Goal: Task Accomplishment & Management: Manage account settings

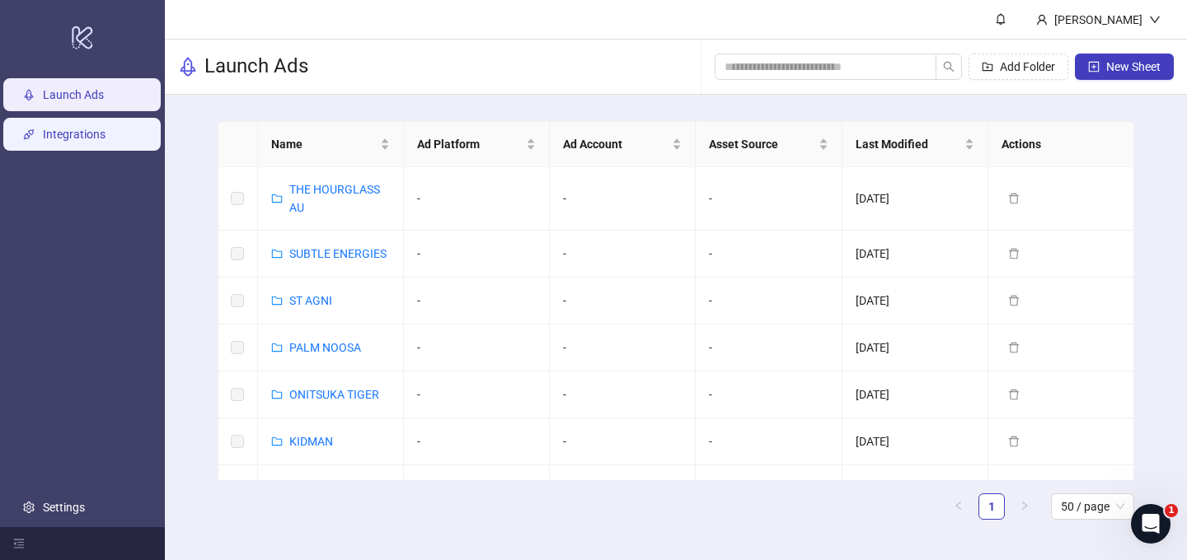
click at [50, 128] on link "Integrations" at bounding box center [74, 134] width 63 height 13
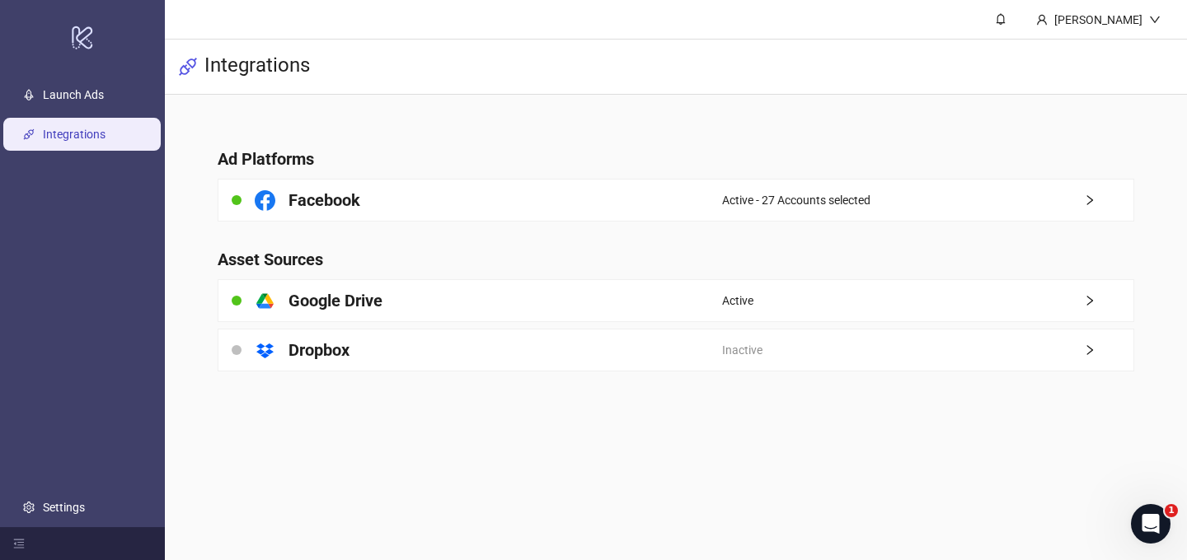
click at [767, 175] on main "Ad Platforms Facebook Active - 27 Accounts selected Asset Sources platform/goog…" at bounding box center [676, 250] width 944 height 310
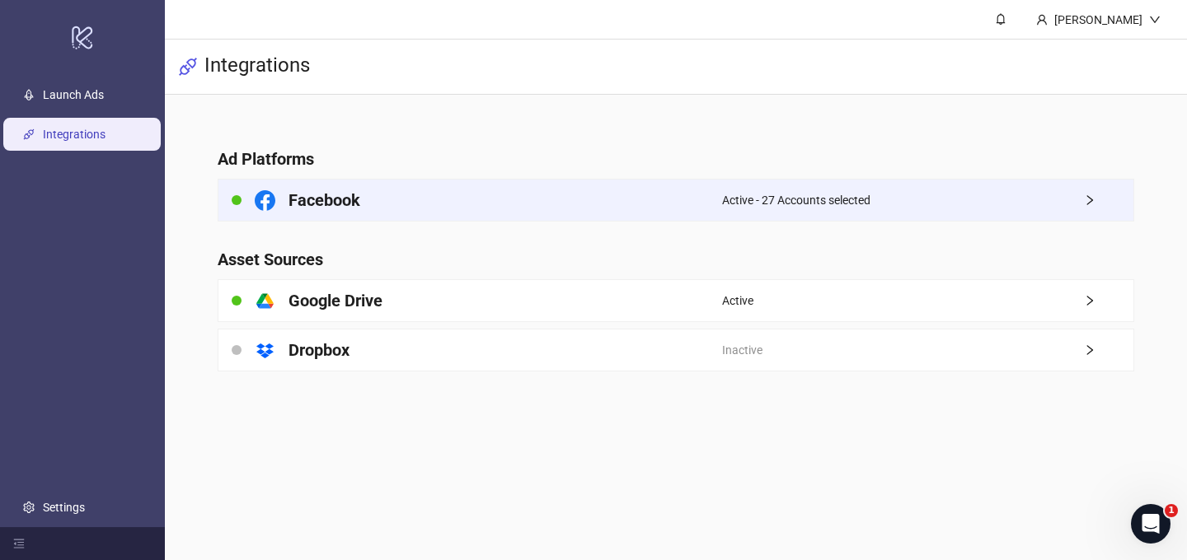
click at [746, 191] on span "Active - 27 Accounts selected" at bounding box center [796, 200] width 148 height 18
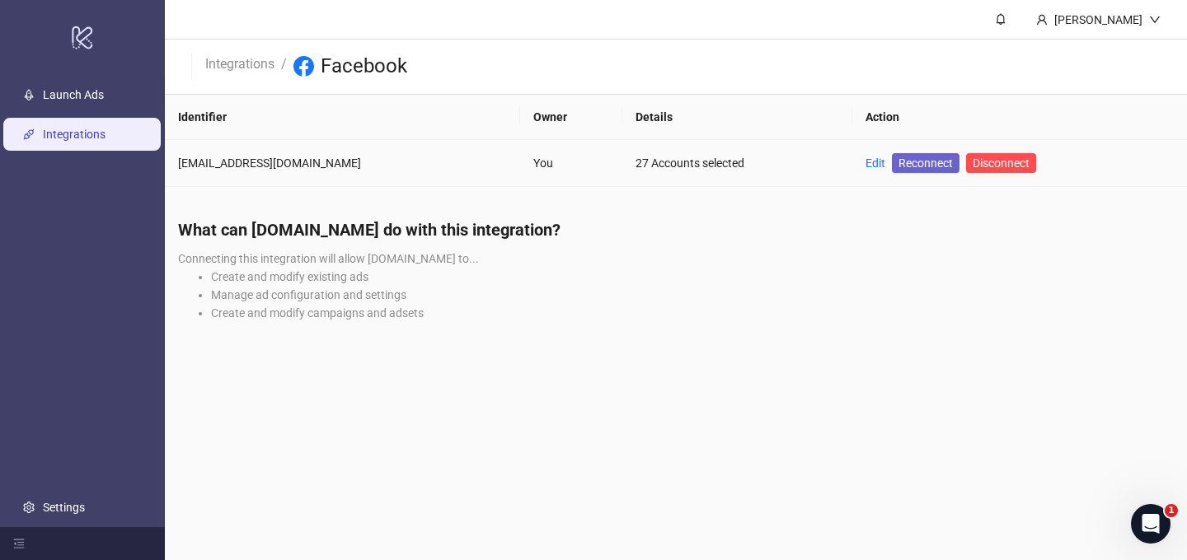
click at [944, 161] on span "Reconnect" at bounding box center [925, 163] width 54 height 18
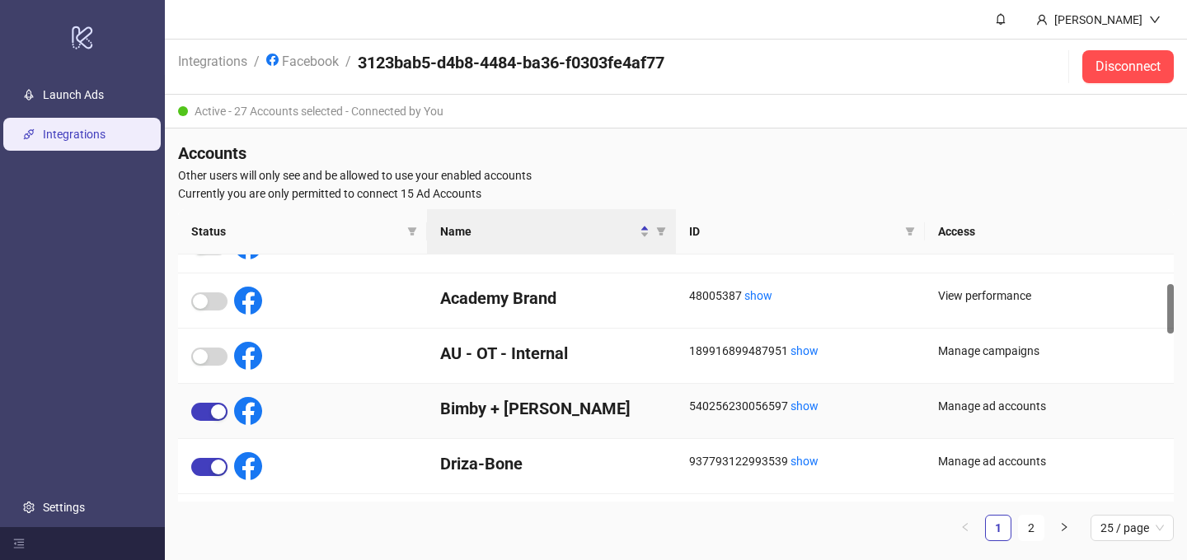
scroll to position [143, 0]
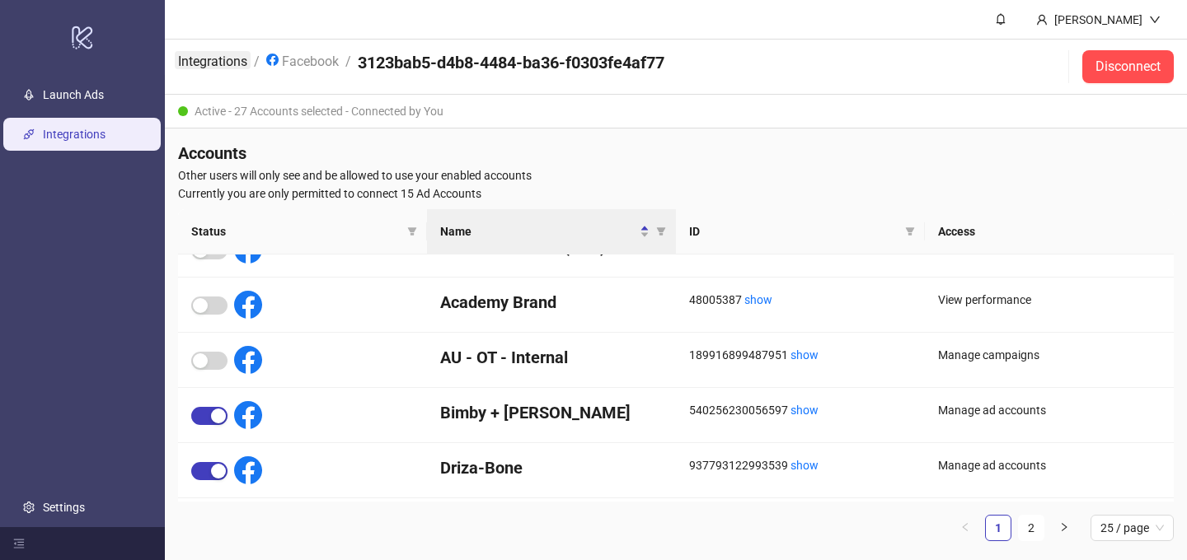
click at [224, 62] on link "Integrations" at bounding box center [213, 60] width 76 height 18
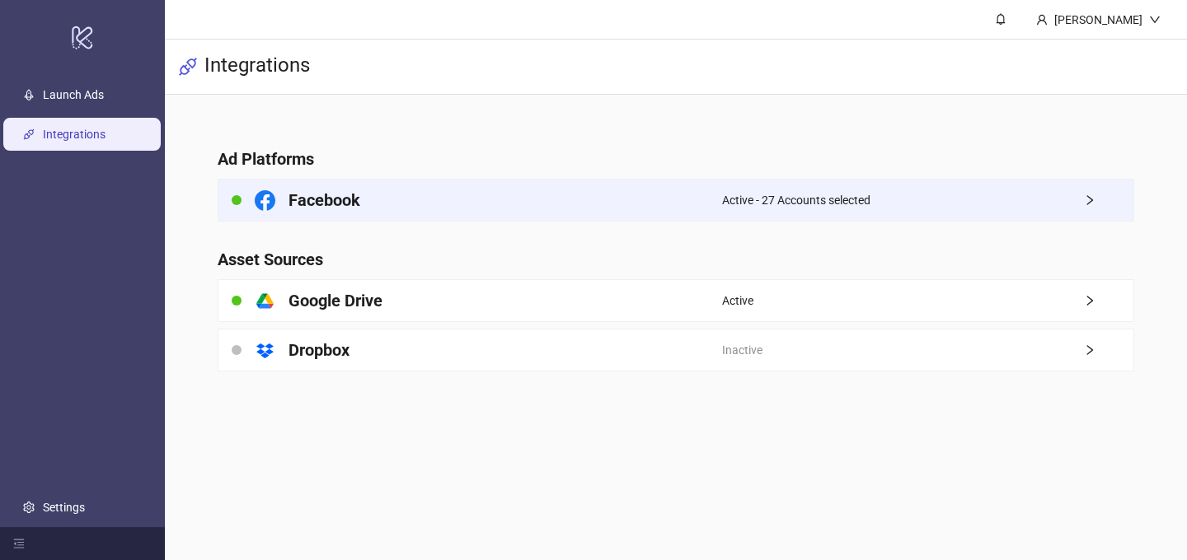
click at [783, 207] on span "Active - 27 Accounts selected" at bounding box center [796, 200] width 148 height 18
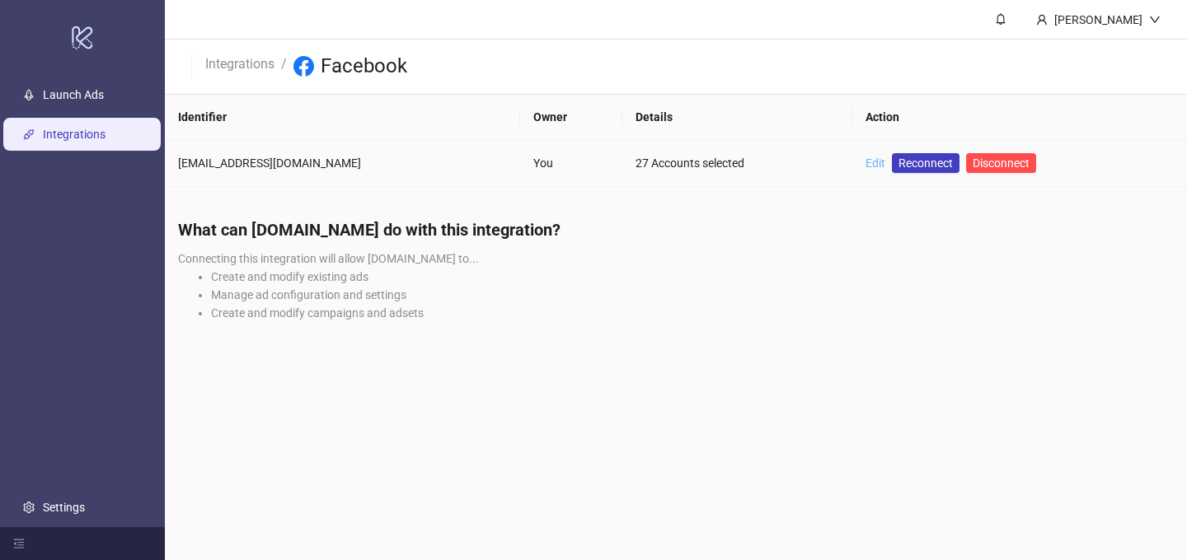
click at [870, 164] on link "Edit" at bounding box center [875, 163] width 20 height 13
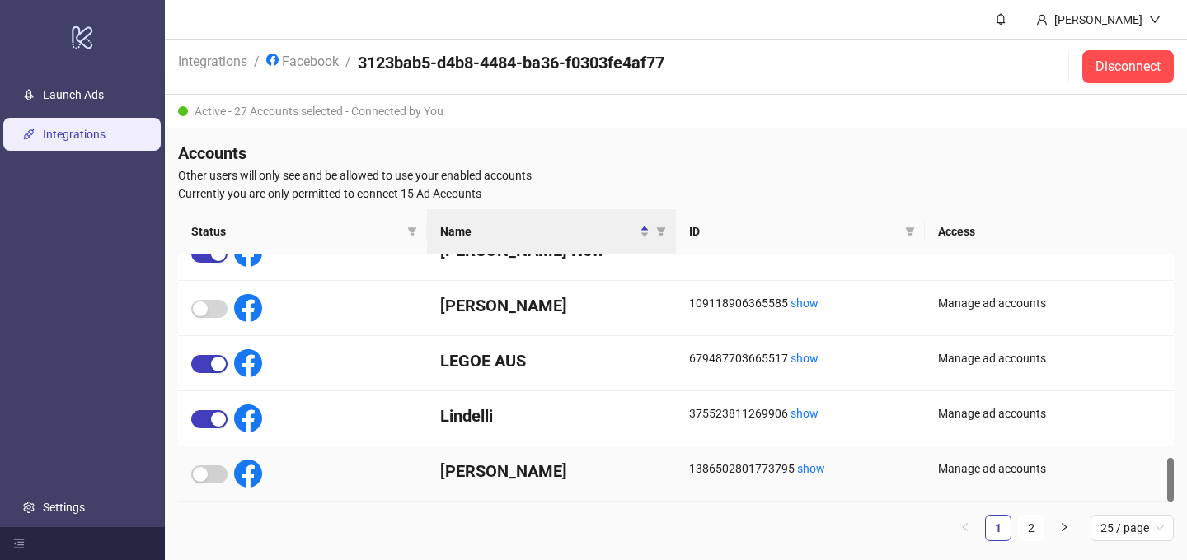
scroll to position [7, 0]
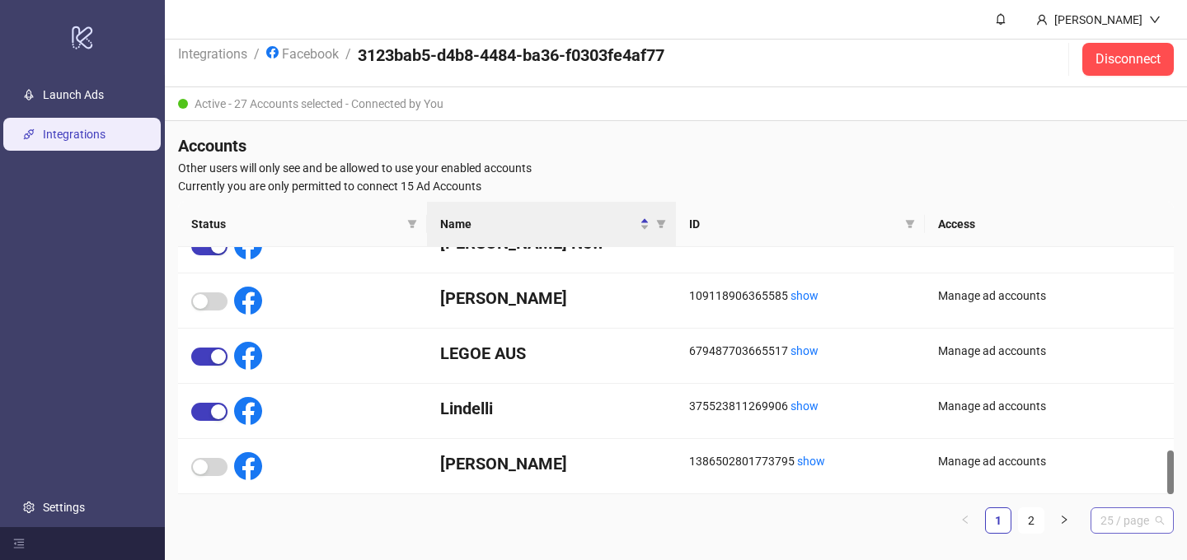
click at [1108, 517] on span "25 / page" at bounding box center [1131, 520] width 63 height 25
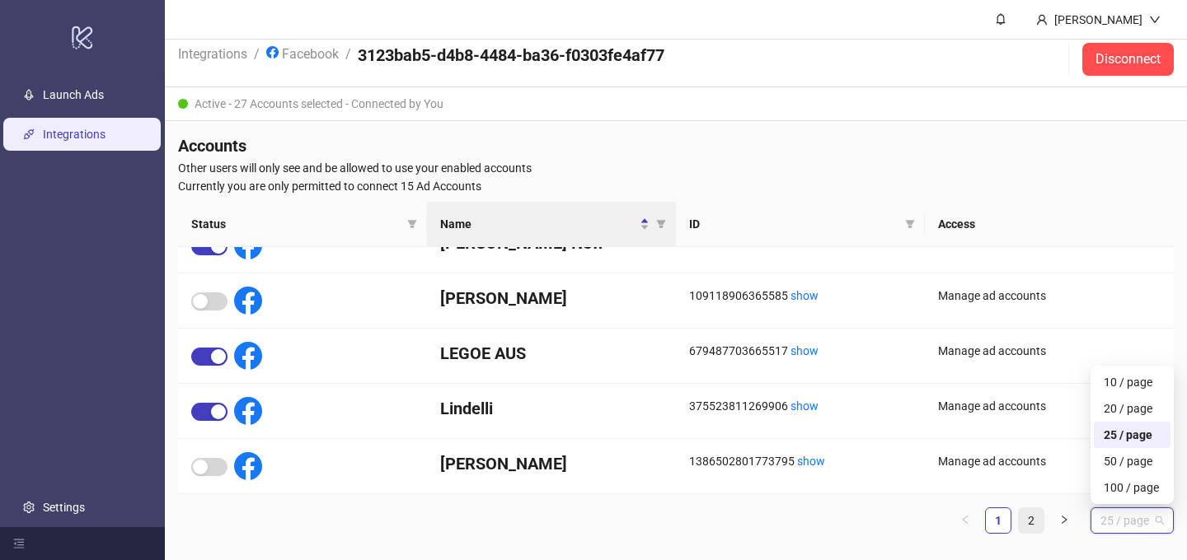
click at [1023, 518] on link "2" at bounding box center [1031, 520] width 25 height 25
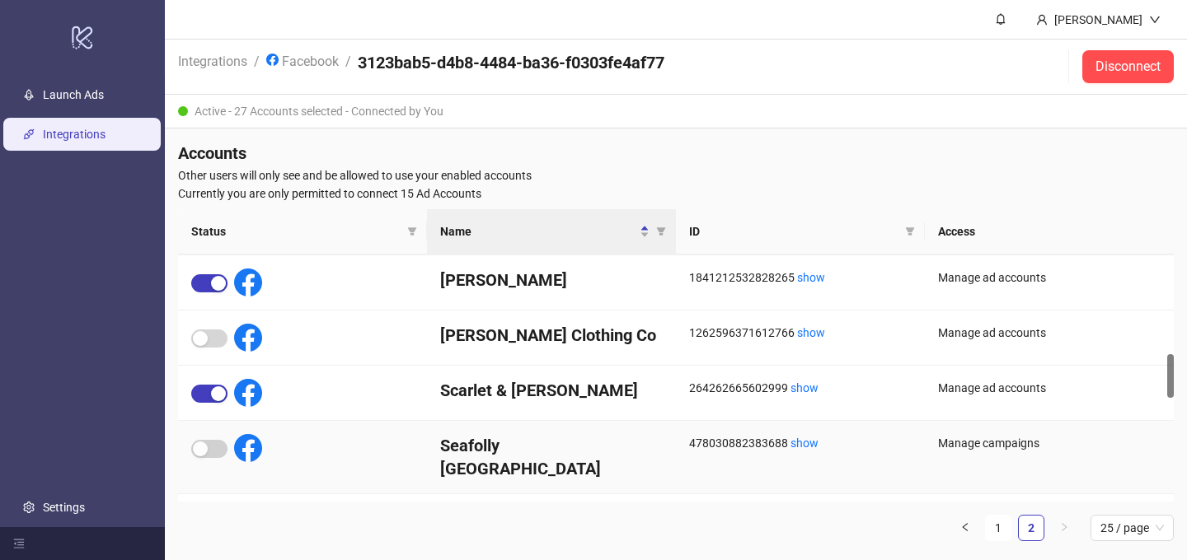
scroll to position [563, 0]
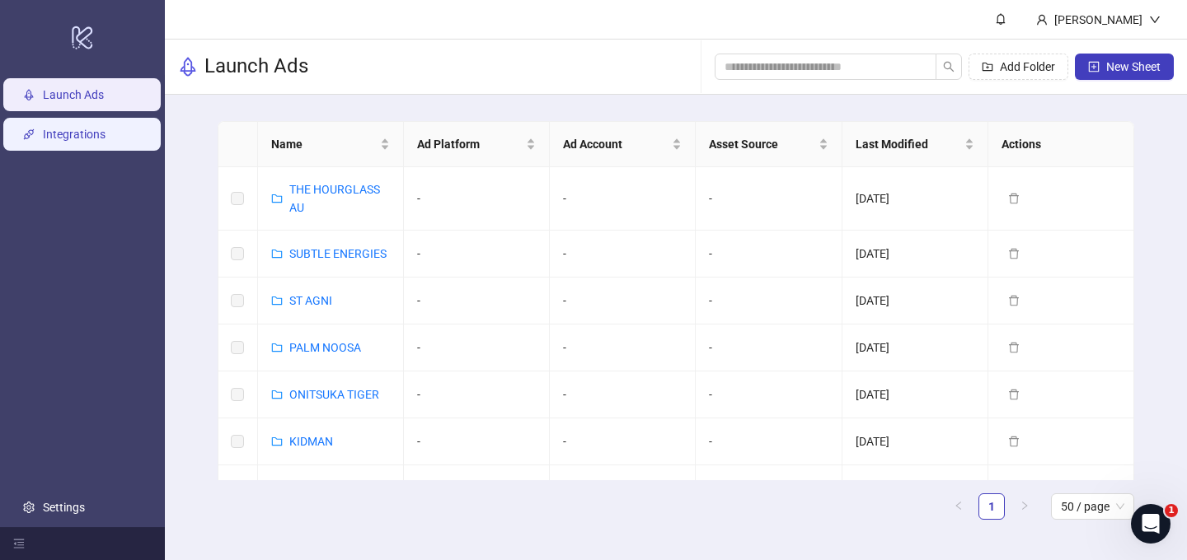
click at [99, 141] on link "Integrations" at bounding box center [74, 134] width 63 height 13
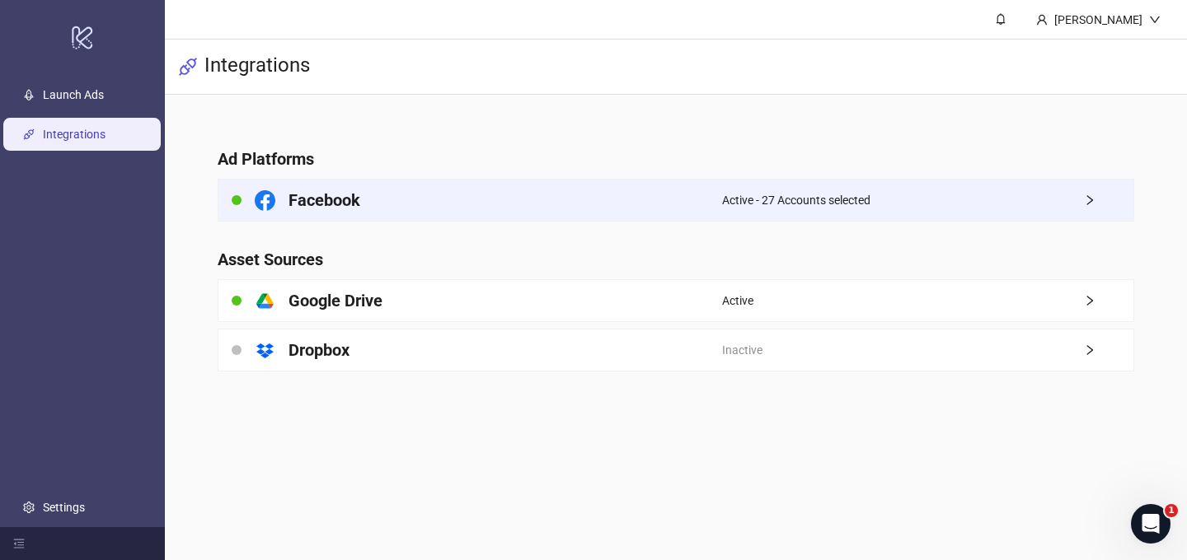
click at [804, 204] on span "Active - 27 Accounts selected" at bounding box center [796, 200] width 148 height 18
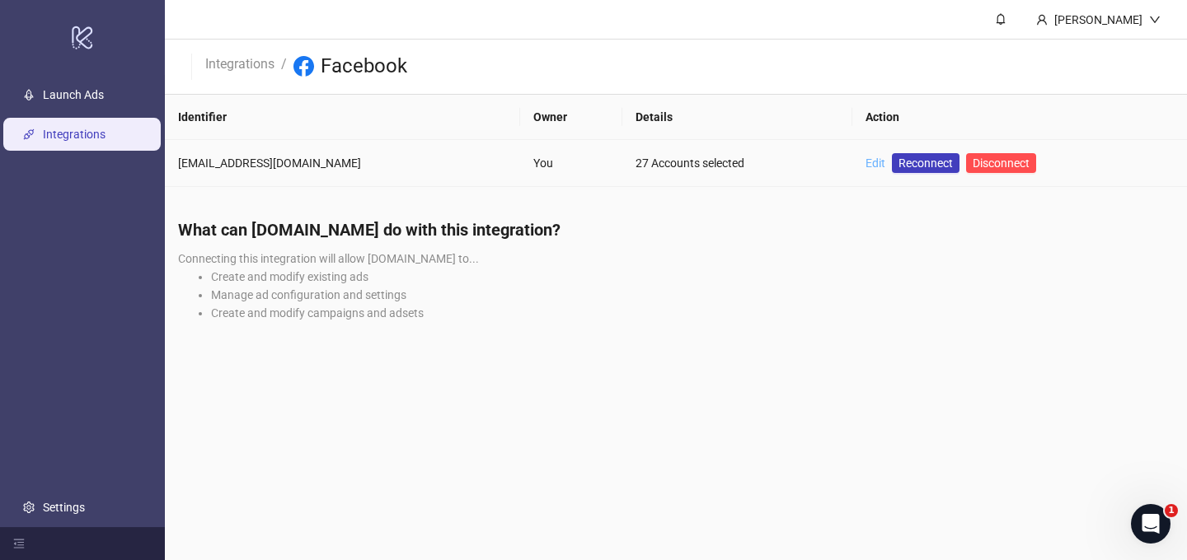
click at [874, 162] on link "Edit" at bounding box center [875, 163] width 20 height 13
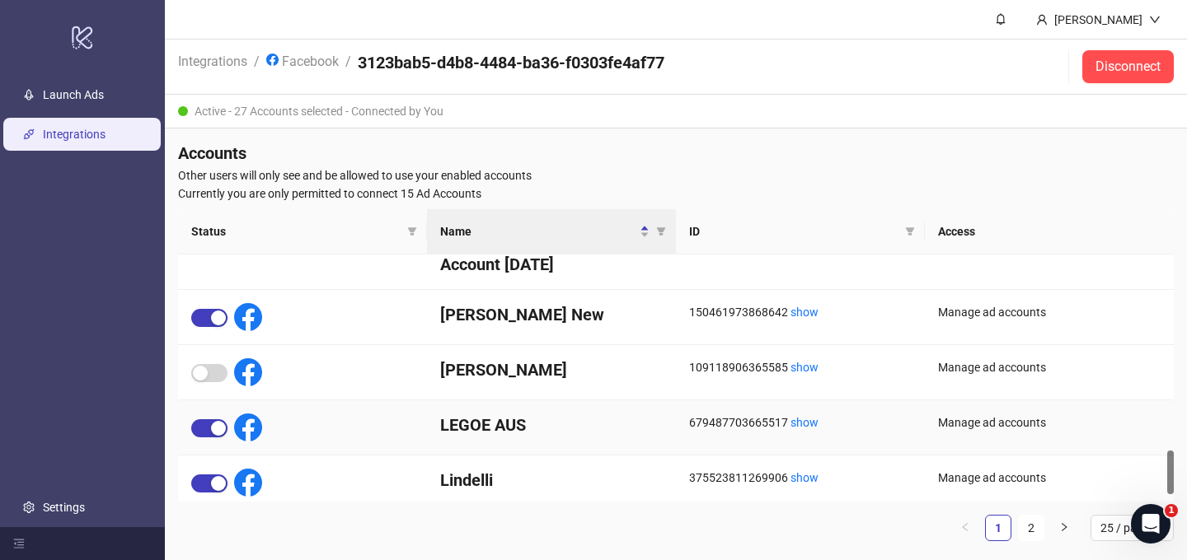
scroll to position [1151, 0]
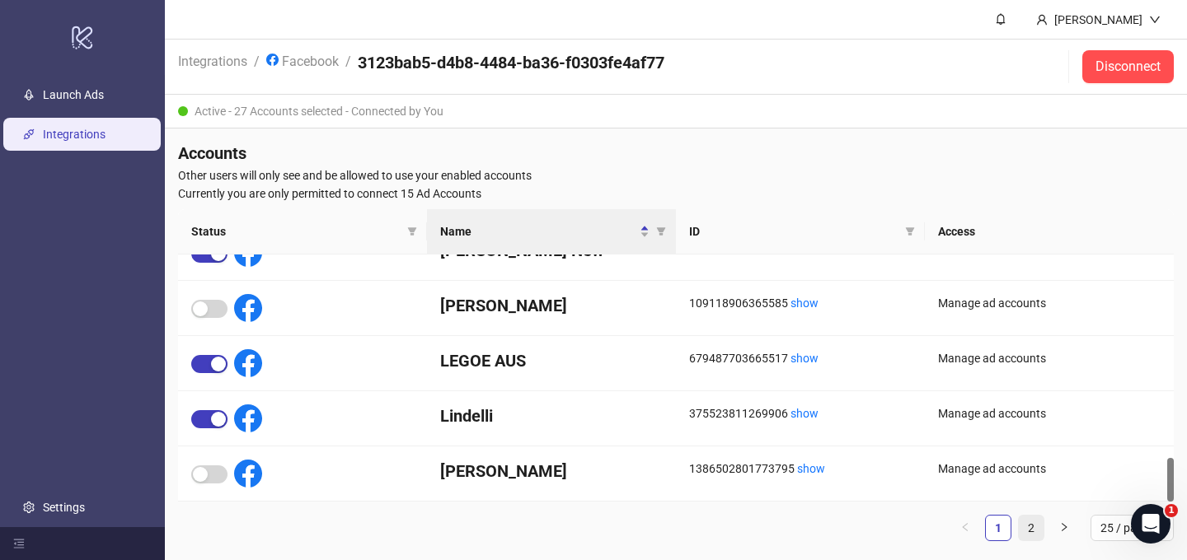
click at [1032, 524] on link "2" at bounding box center [1031, 528] width 25 height 25
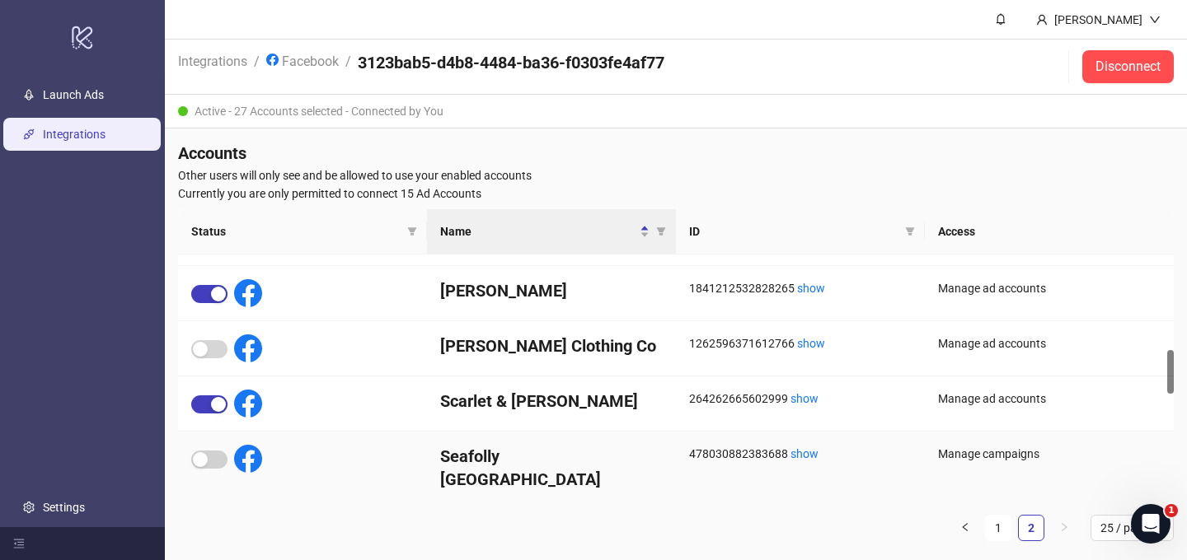
scroll to position [520, 0]
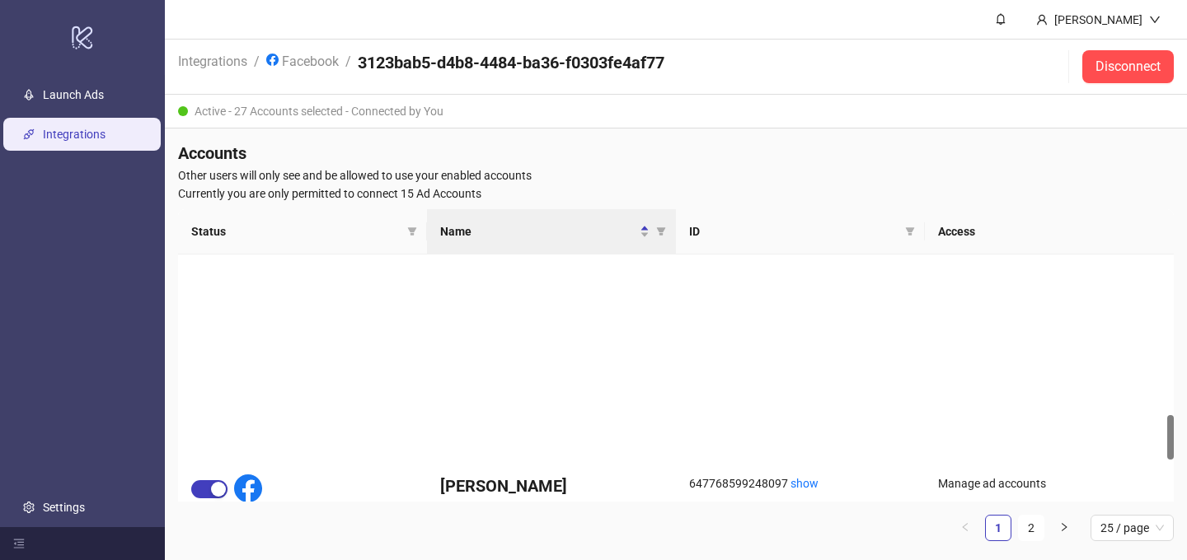
scroll to position [923, 0]
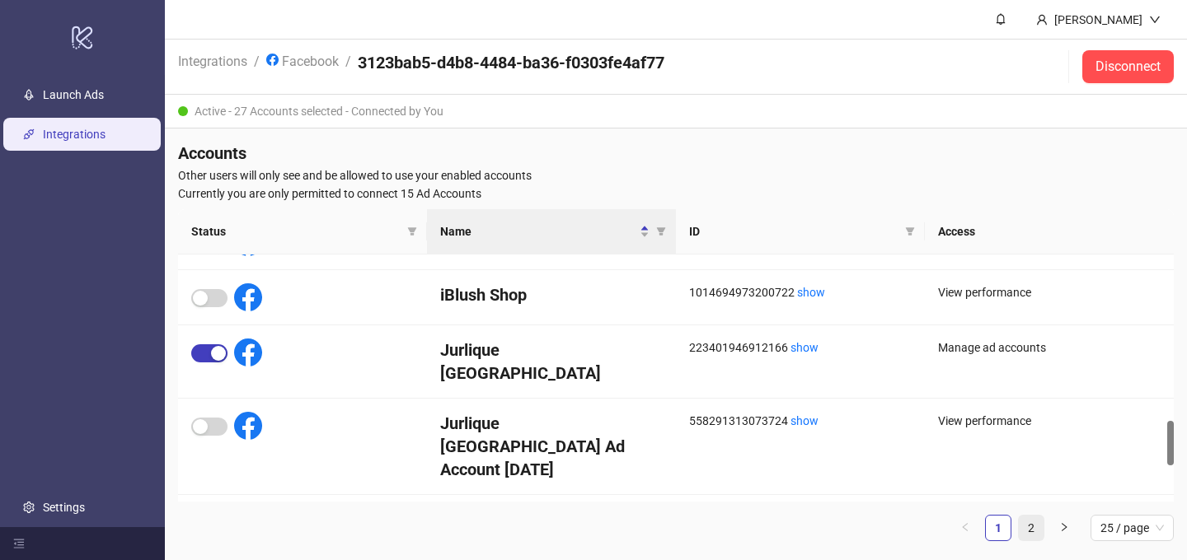
click at [1033, 527] on link "2" at bounding box center [1031, 528] width 25 height 25
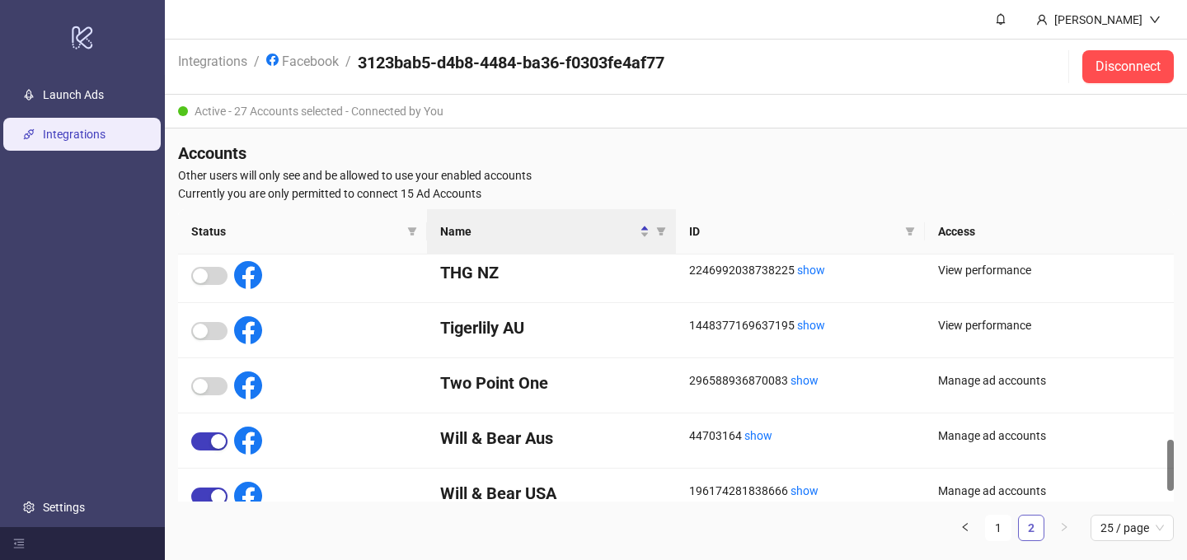
scroll to position [896, 0]
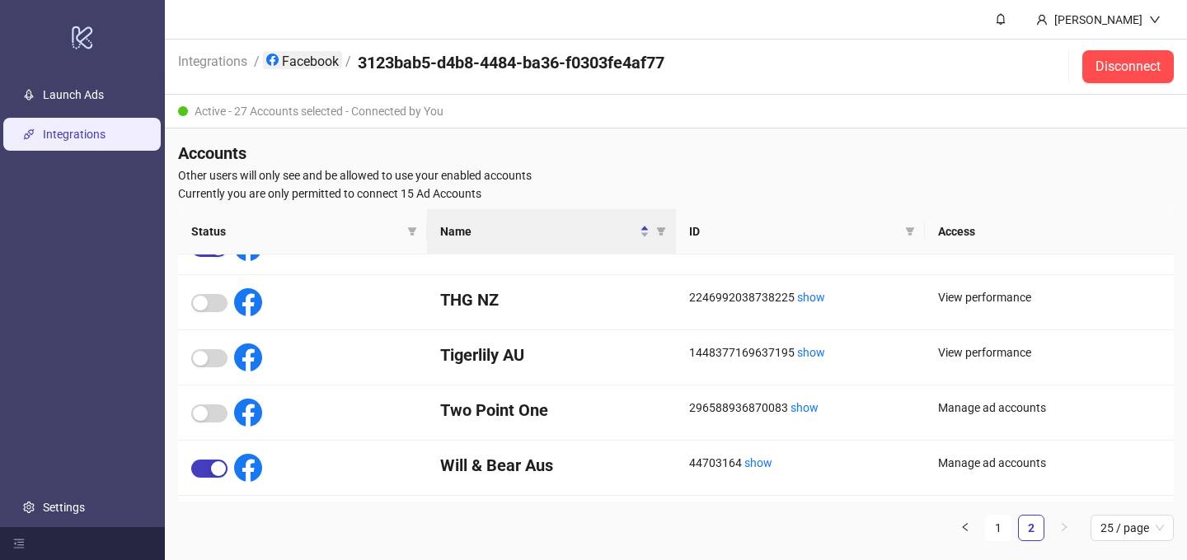
click at [294, 57] on link "Facebook" at bounding box center [302, 60] width 79 height 18
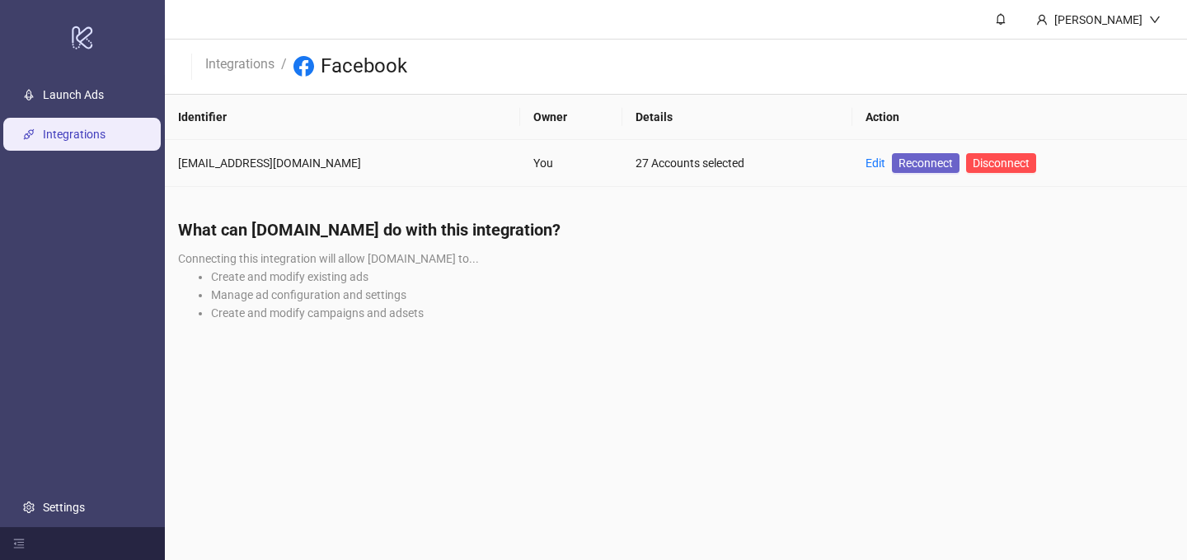
click at [921, 167] on span "Reconnect" at bounding box center [925, 163] width 54 height 18
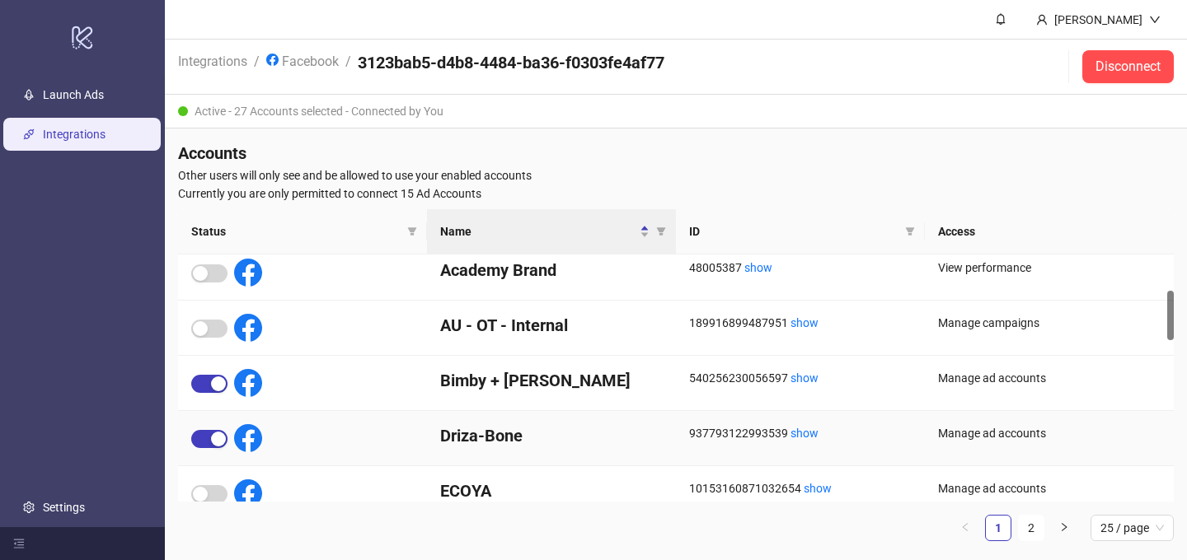
scroll to position [199, 0]
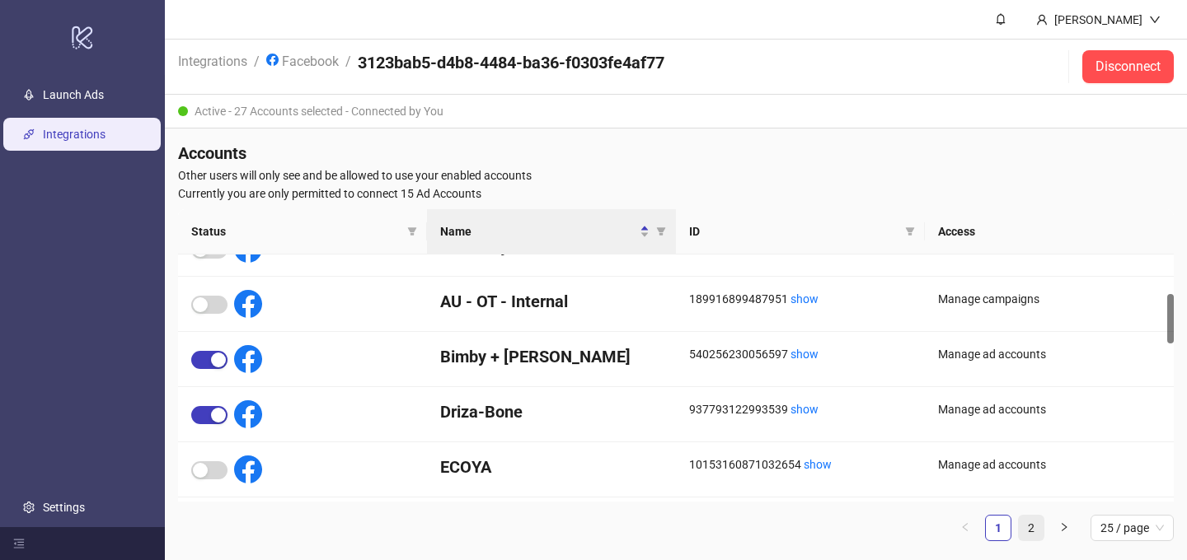
click at [1028, 527] on link "2" at bounding box center [1031, 528] width 25 height 25
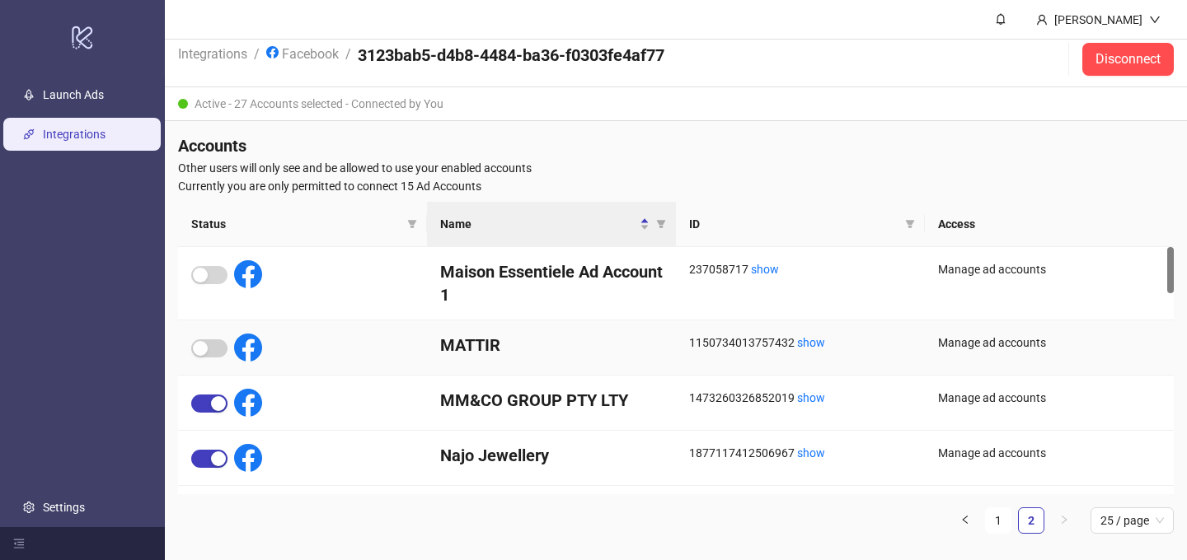
scroll to position [0, 0]
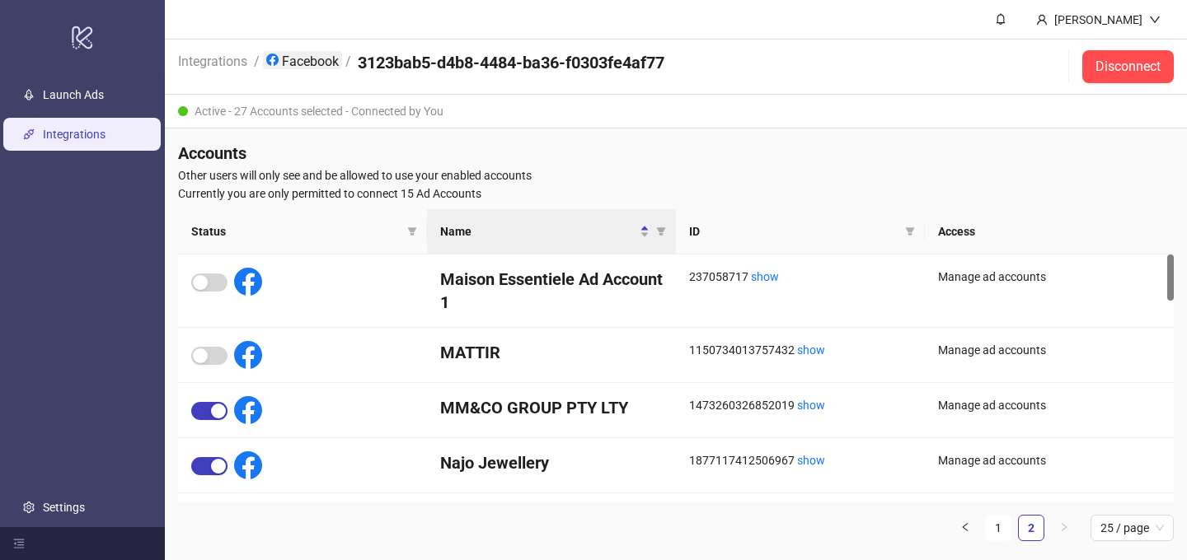
click at [299, 66] on link "Facebook" at bounding box center [302, 60] width 79 height 18
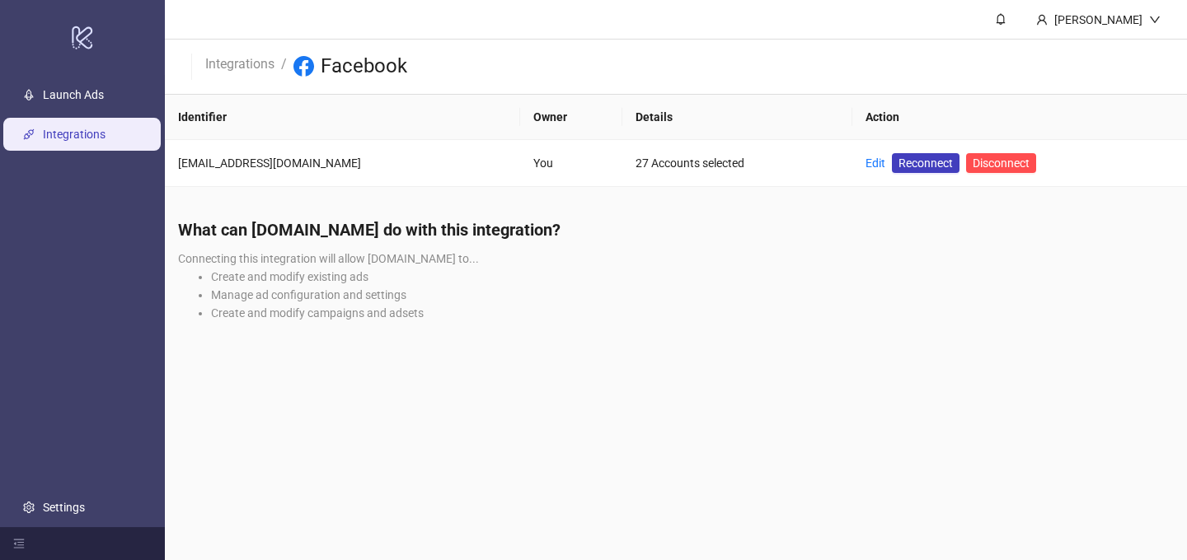
click at [654, 251] on div "What can Kitchn.io do with this integration? Connecting this integration will a…" at bounding box center [676, 276] width 1022 height 142
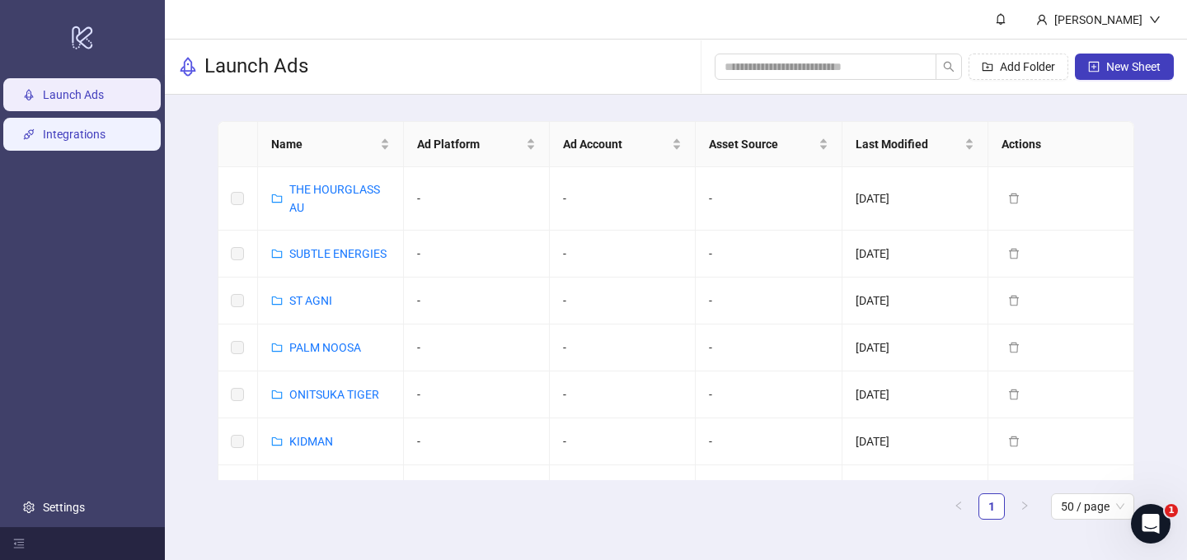
click at [81, 135] on link "Integrations" at bounding box center [74, 134] width 63 height 13
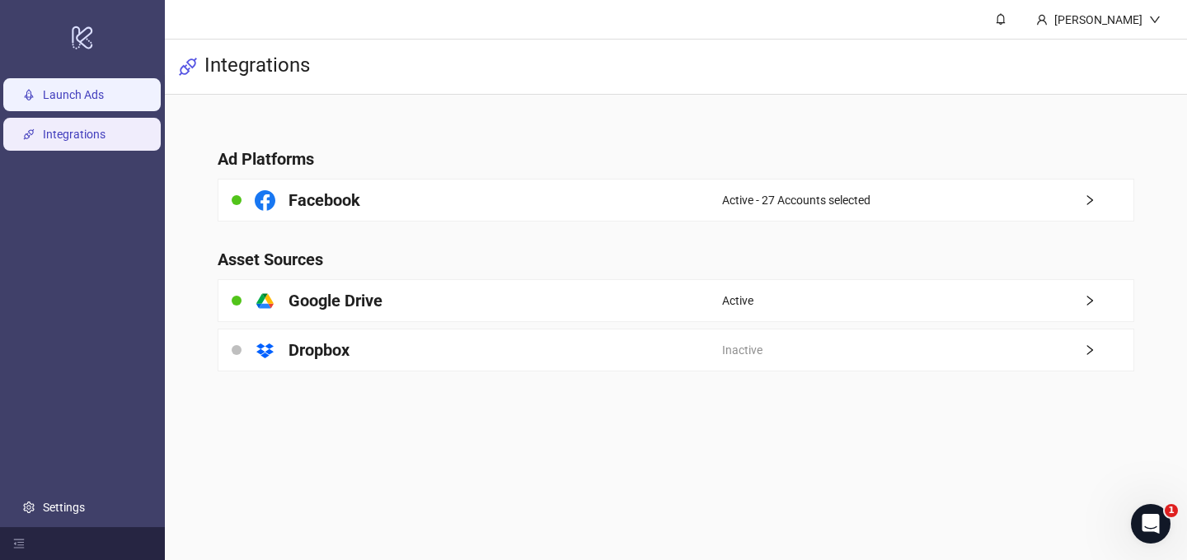
click at [93, 88] on link "Launch Ads" at bounding box center [73, 94] width 61 height 13
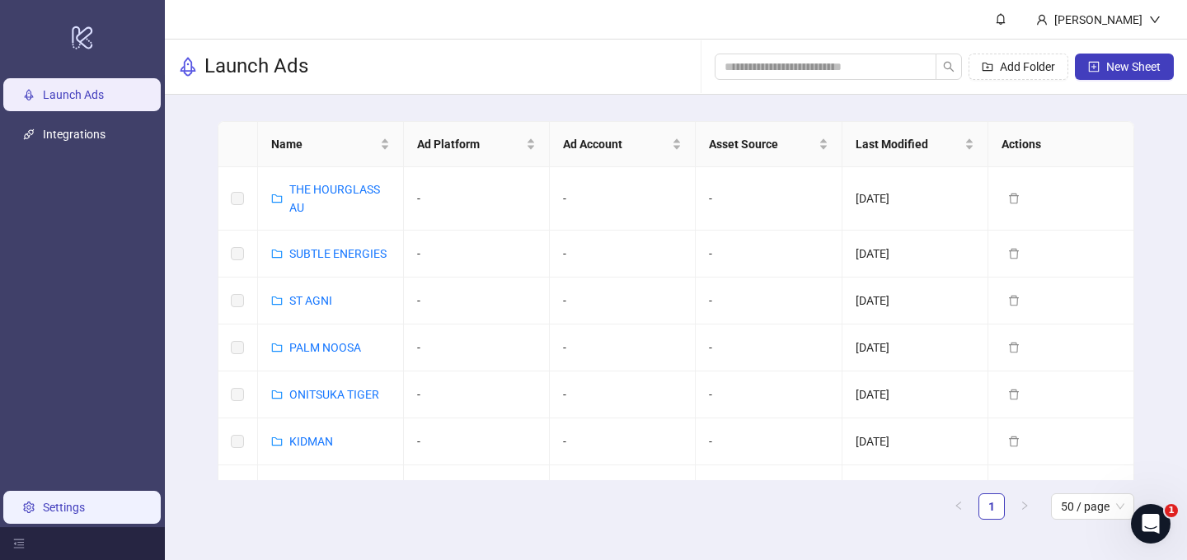
click at [73, 503] on link "Settings" at bounding box center [64, 507] width 42 height 13
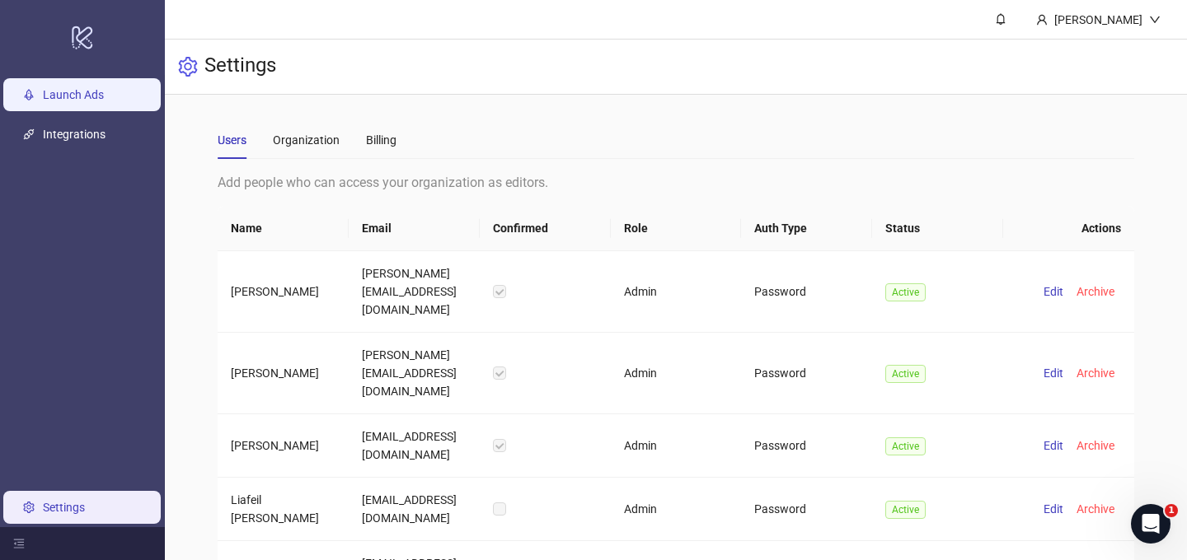
click at [97, 91] on link "Launch Ads" at bounding box center [73, 94] width 61 height 13
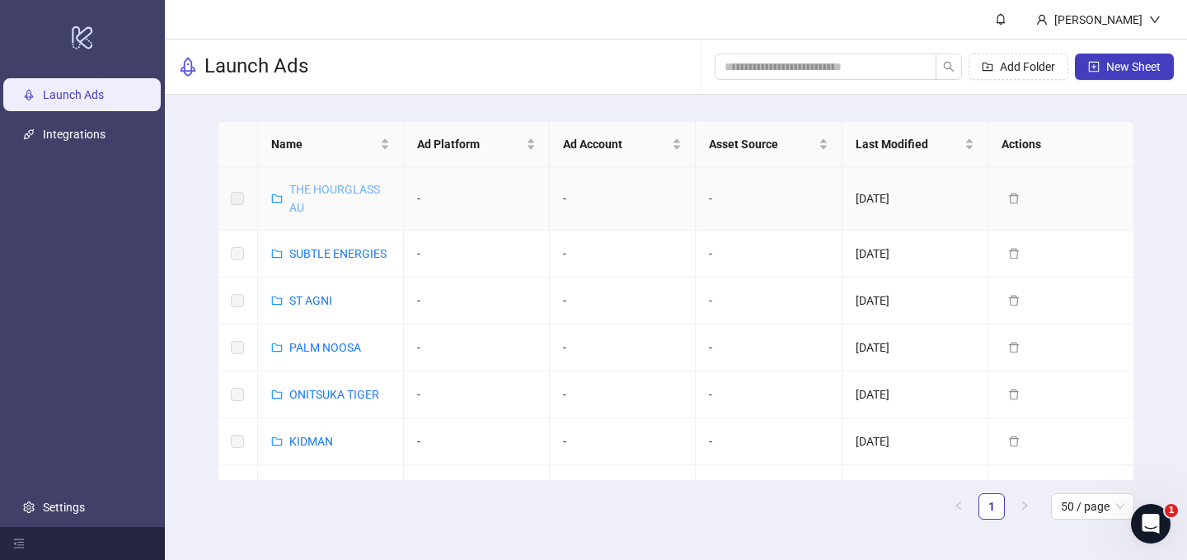
click at [340, 191] on link "THE HOURGLASS AU" at bounding box center [334, 198] width 91 height 31
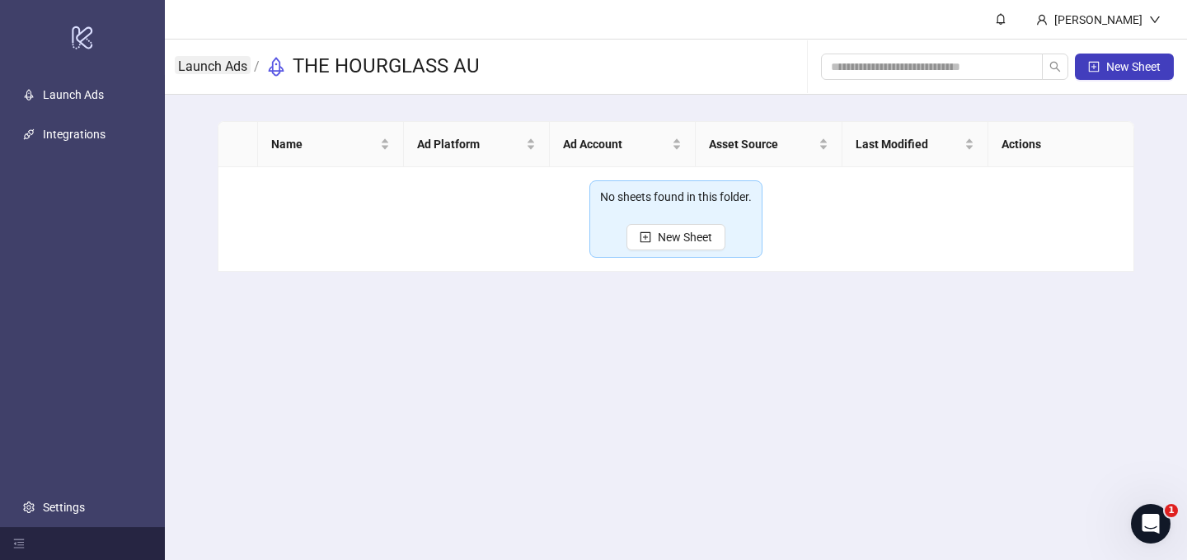
click at [200, 59] on link "Launch Ads" at bounding box center [213, 65] width 76 height 18
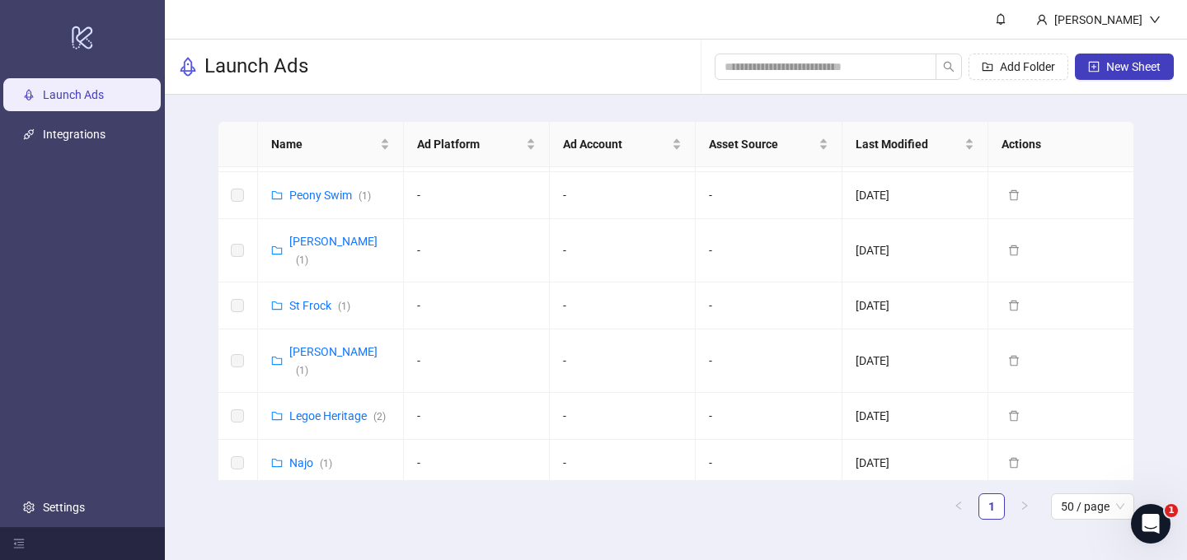
scroll to position [1181, 0]
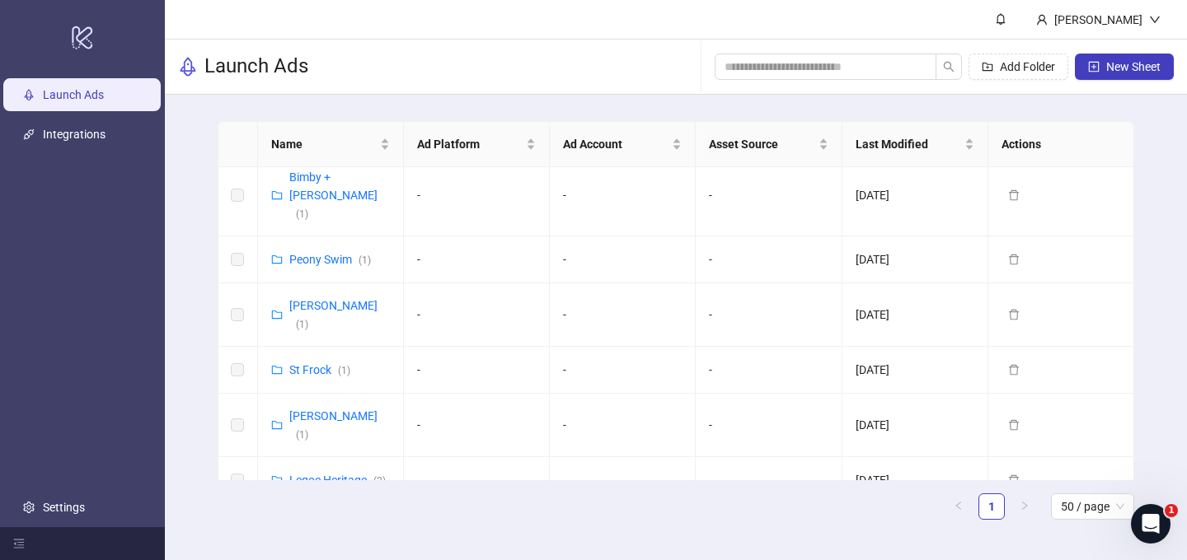
click at [299, 521] on link "Najo ( 1 )" at bounding box center [310, 527] width 43 height 13
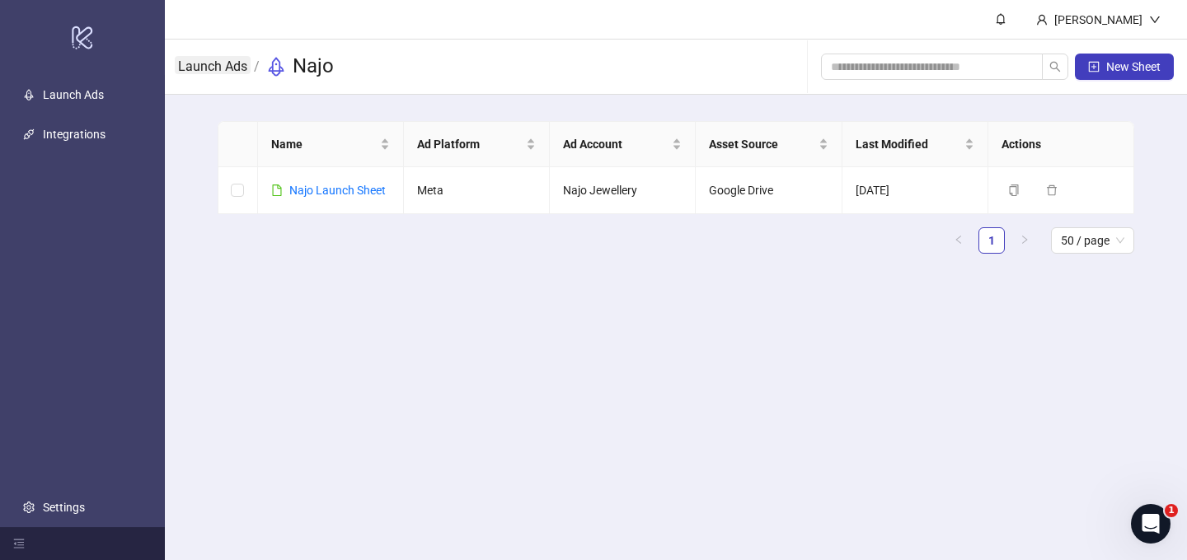
click at [224, 72] on link "Launch Ads" at bounding box center [213, 65] width 76 height 18
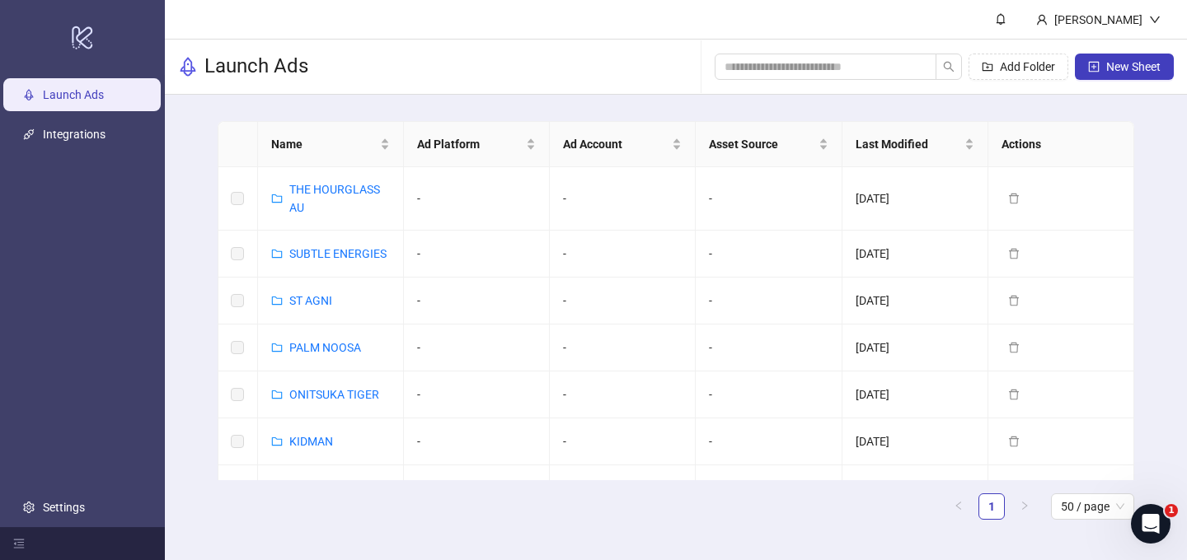
click at [476, 23] on header "[PERSON_NAME]" at bounding box center [676, 20] width 1022 height 40
